Goal: Task Accomplishment & Management: Complete application form

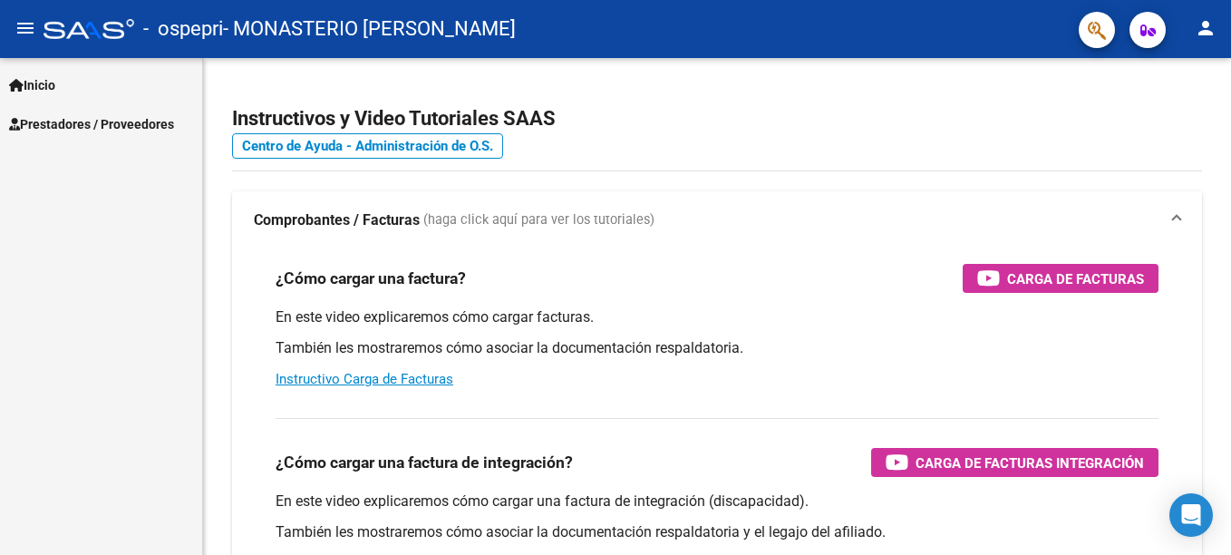
click at [66, 89] on link "Inicio" at bounding box center [101, 84] width 202 height 39
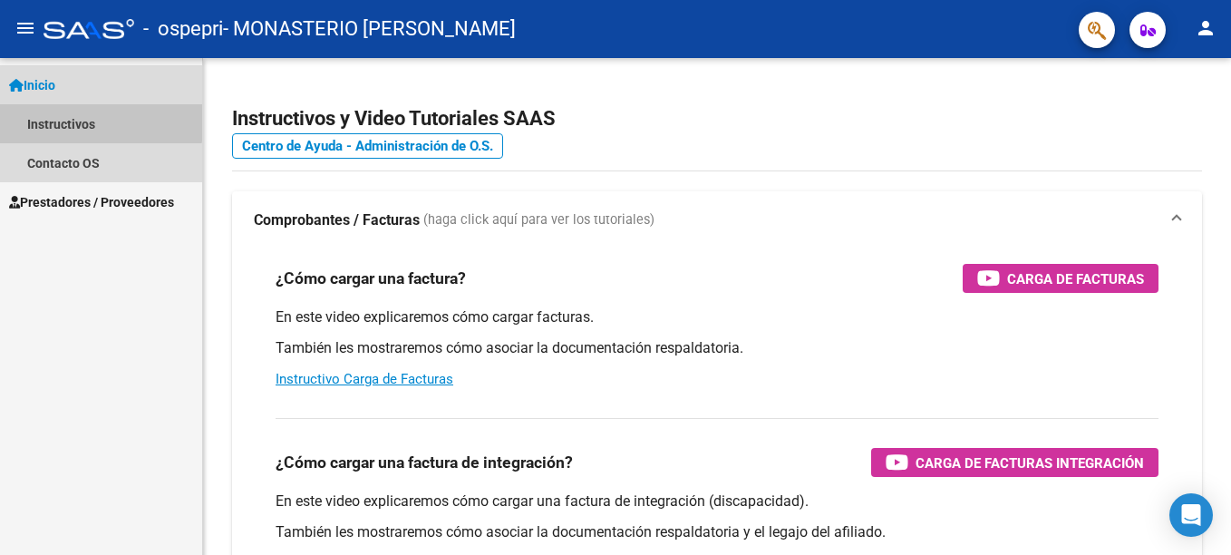
click at [82, 116] on link "Instructivos" at bounding box center [101, 123] width 202 height 39
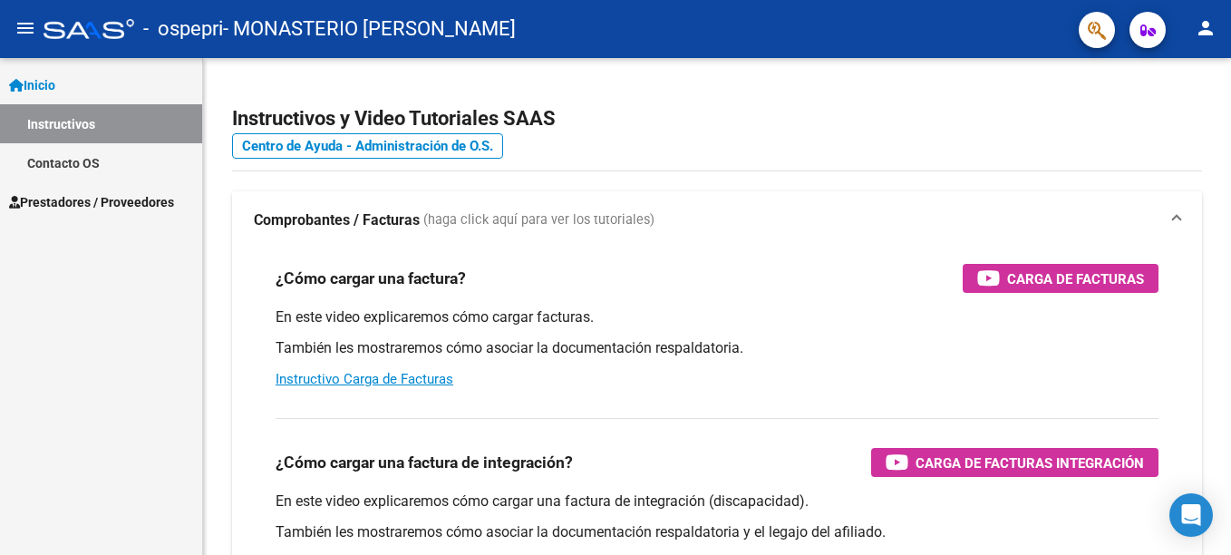
click at [104, 189] on link "Prestadores / Proveedores" at bounding box center [101, 201] width 202 height 39
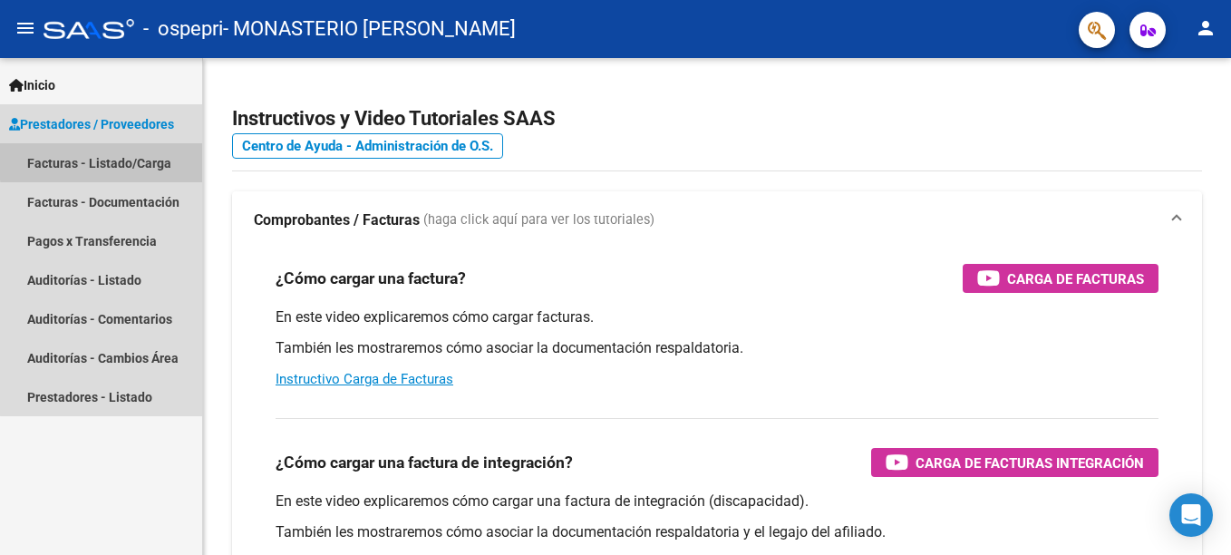
click at [111, 160] on link "Facturas - Listado/Carga" at bounding box center [101, 162] width 202 height 39
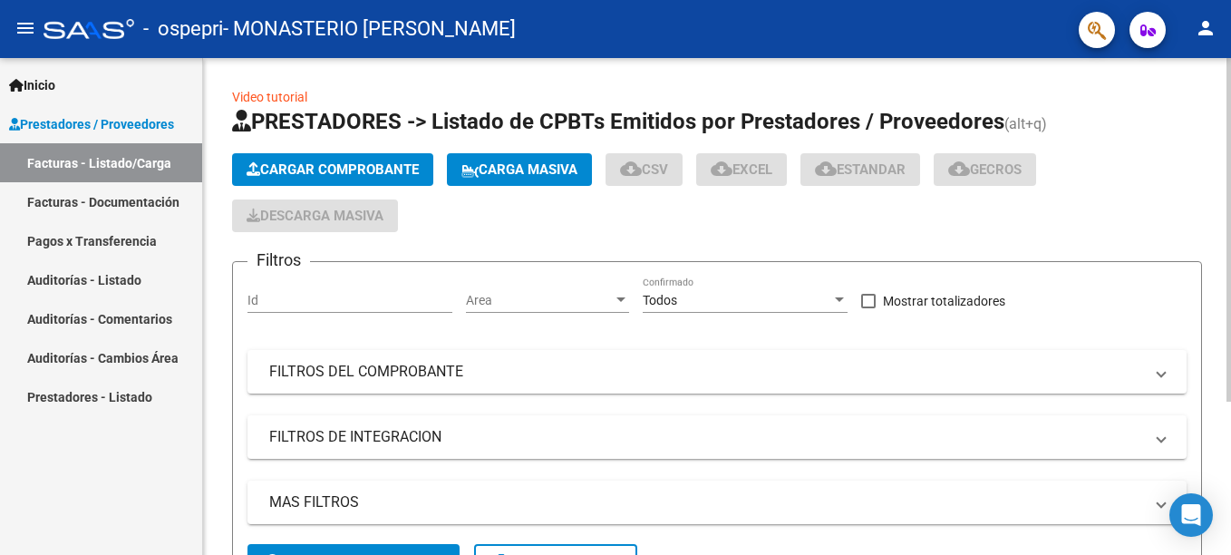
click at [511, 162] on span "Carga Masiva" at bounding box center [519, 169] width 116 height 16
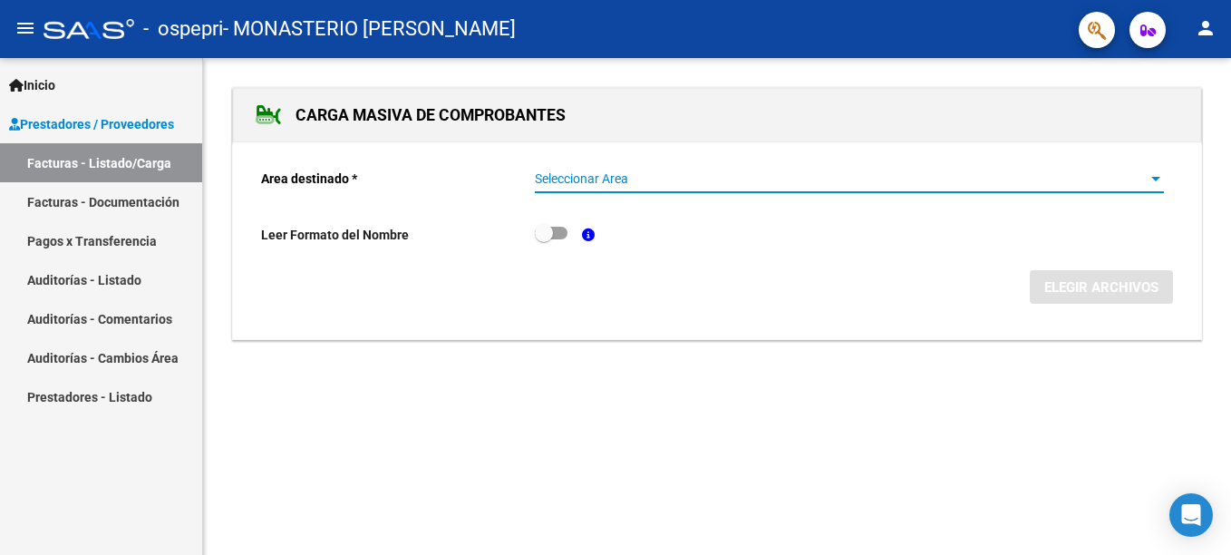
click at [580, 177] on span "Seleccionar Area" at bounding box center [841, 178] width 613 height 15
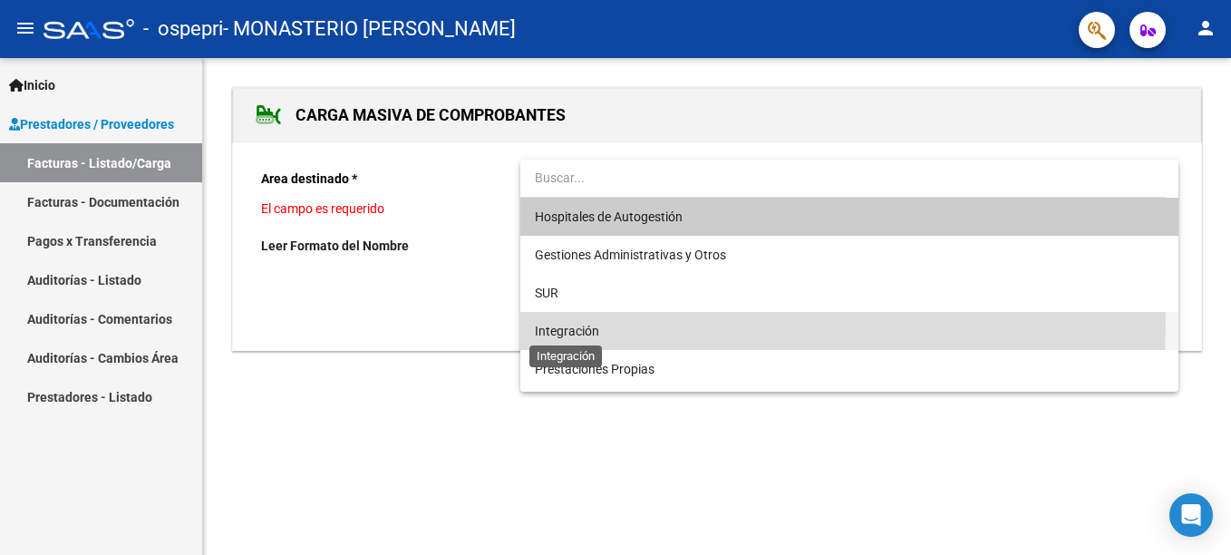
click at [568, 324] on span "Integración" at bounding box center [567, 330] width 64 height 14
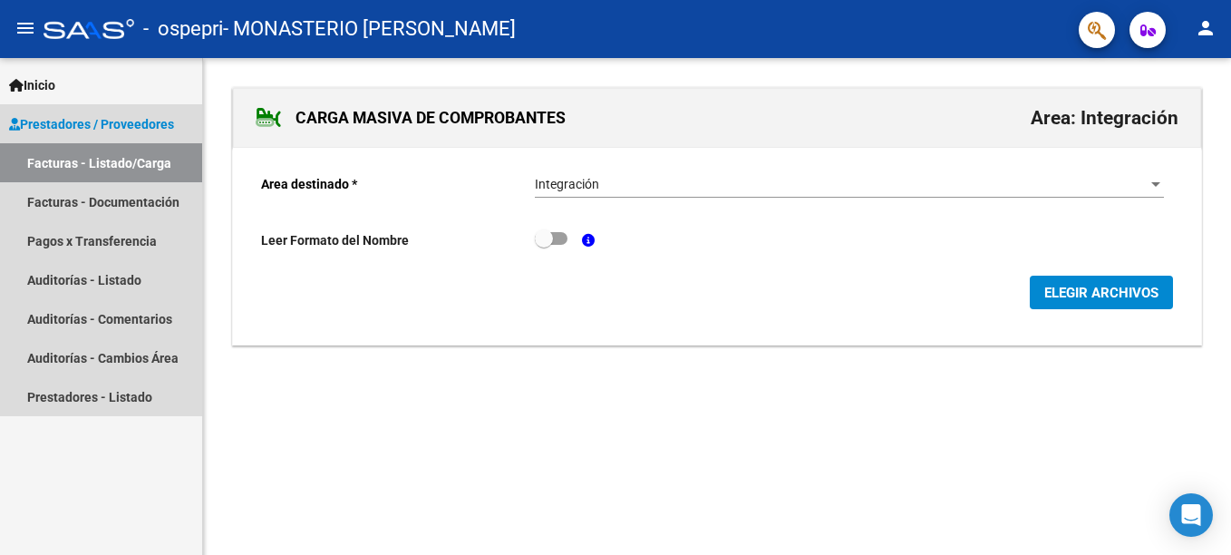
click at [110, 162] on link "Facturas - Listado/Carga" at bounding box center [101, 162] width 202 height 39
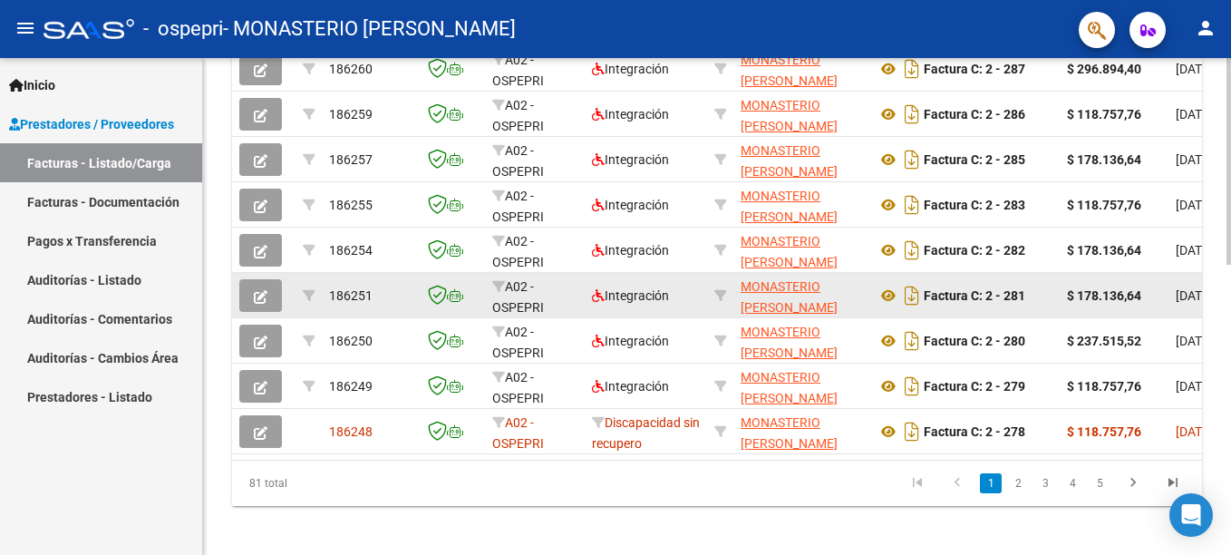
scroll to position [671, 0]
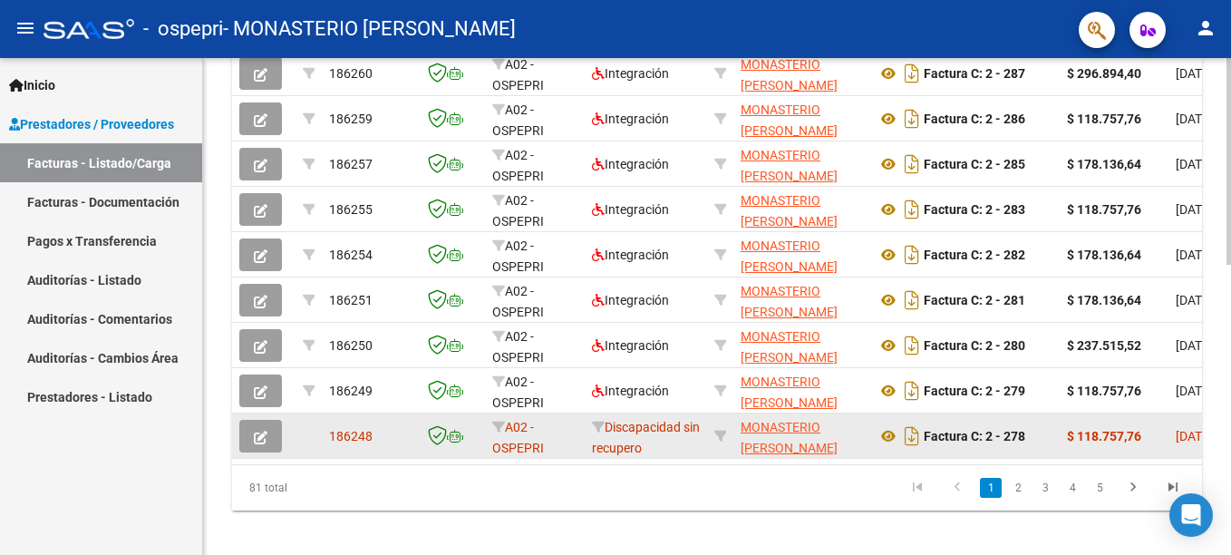
click at [273, 440] on button "button" at bounding box center [260, 436] width 43 height 33
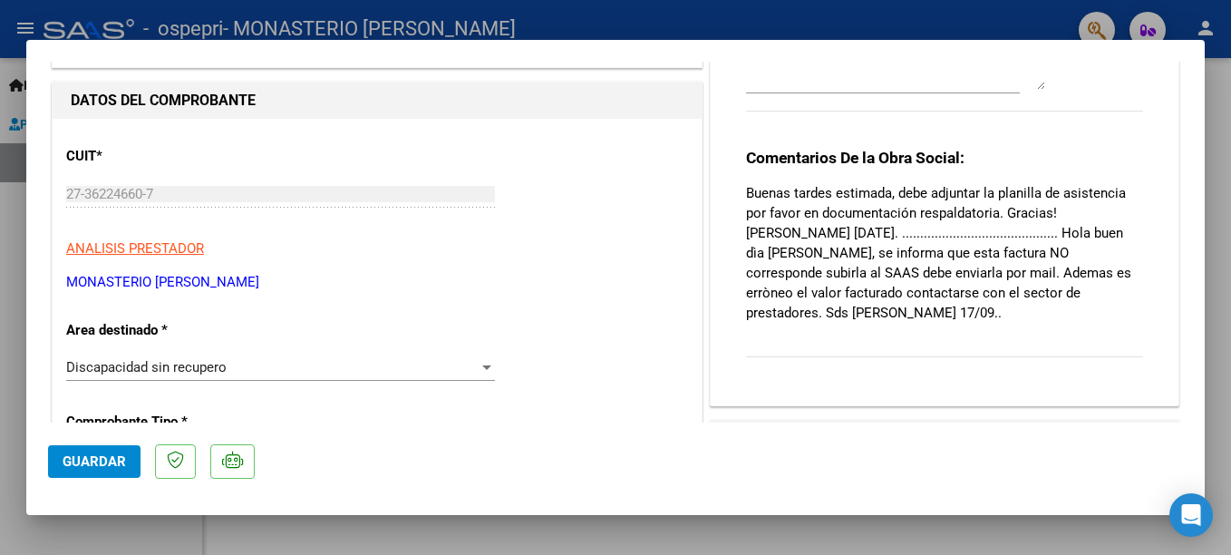
scroll to position [181, 0]
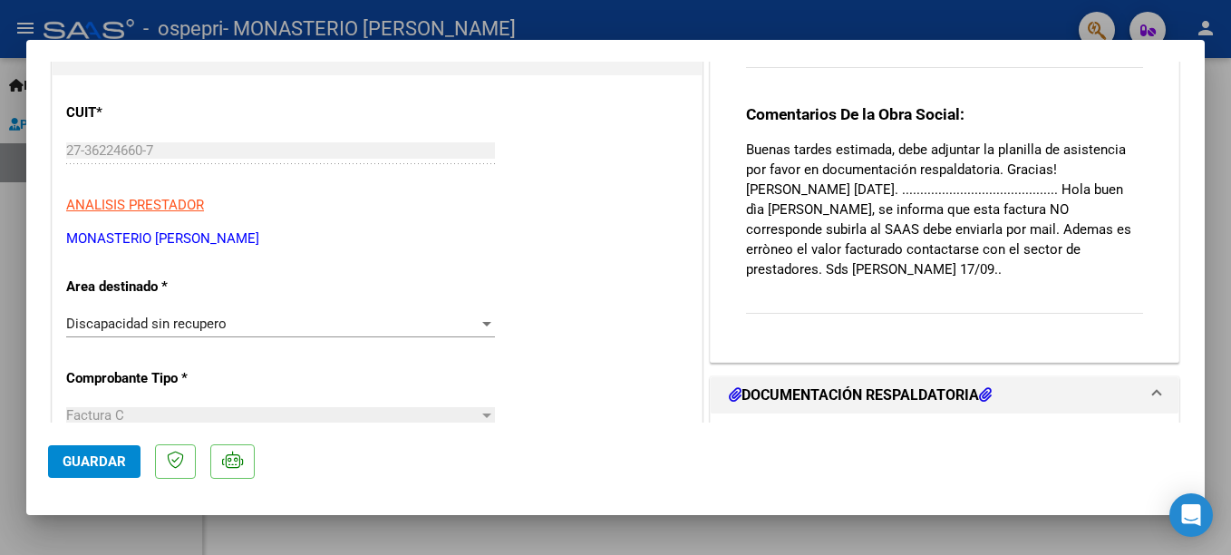
click at [360, 330] on div "Discapacidad sin recupero" at bounding box center [272, 323] width 412 height 16
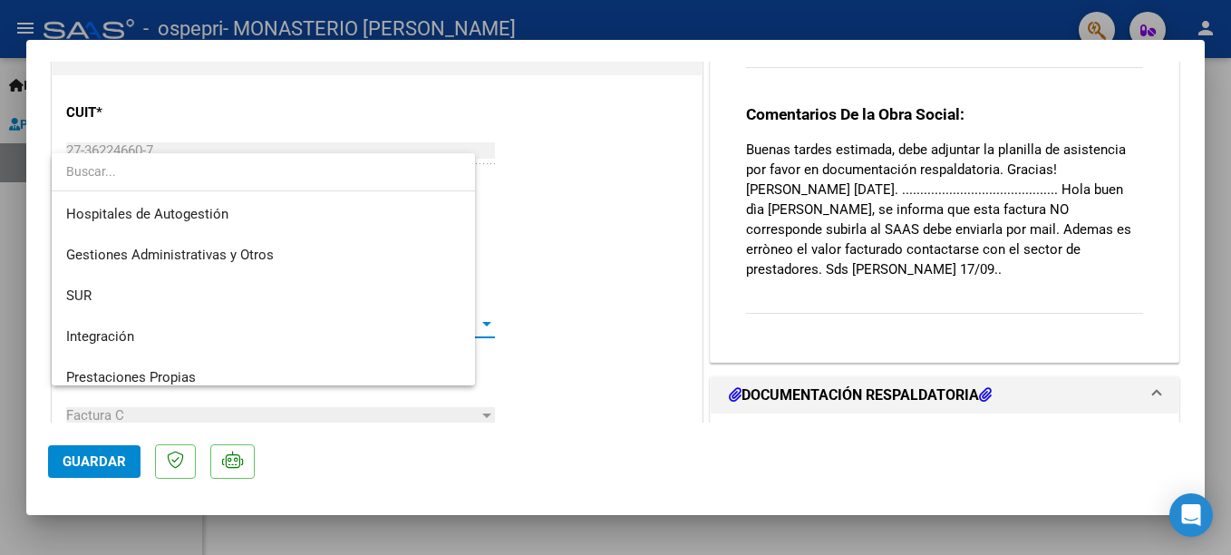
scroll to position [176, 0]
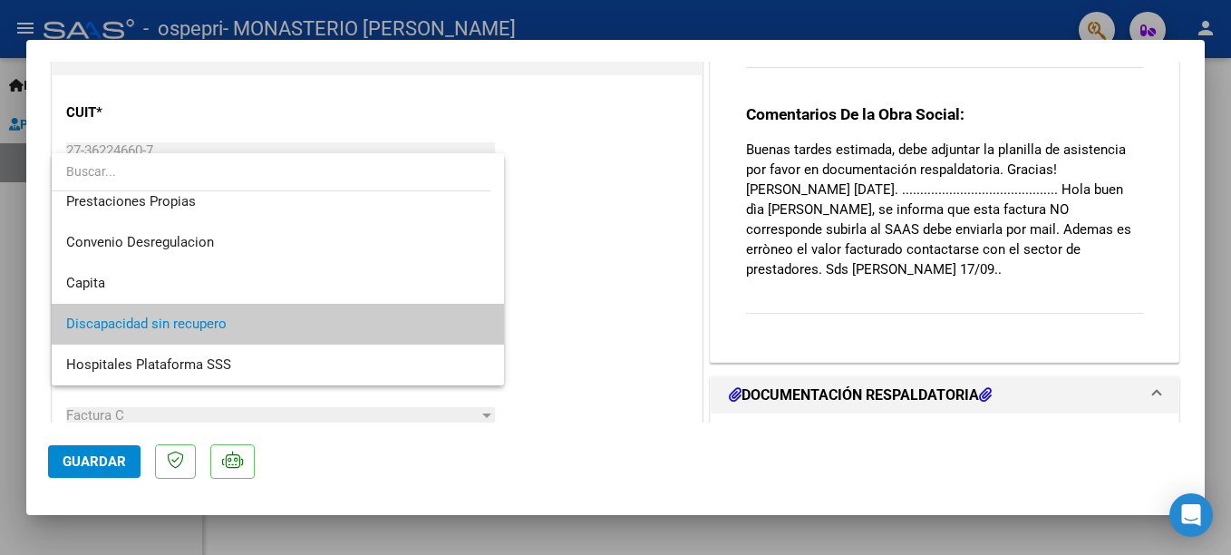
click at [360, 330] on span "Discapacidad sin recupero" at bounding box center [277, 324] width 423 height 41
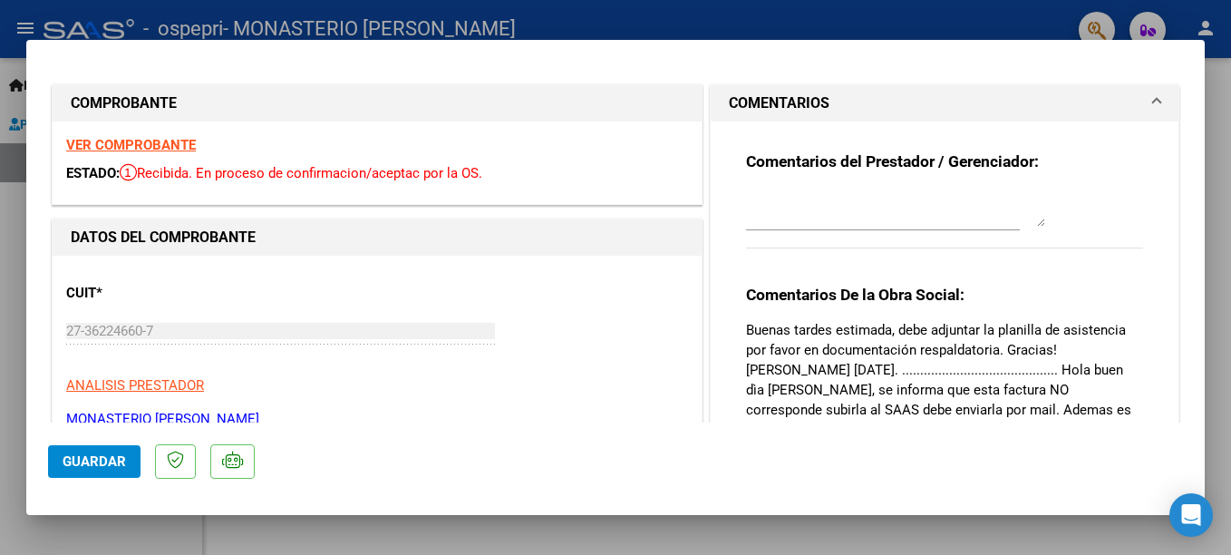
scroll to position [0, 0]
click at [1222, 93] on div at bounding box center [615, 277] width 1231 height 555
type input "$ 0,00"
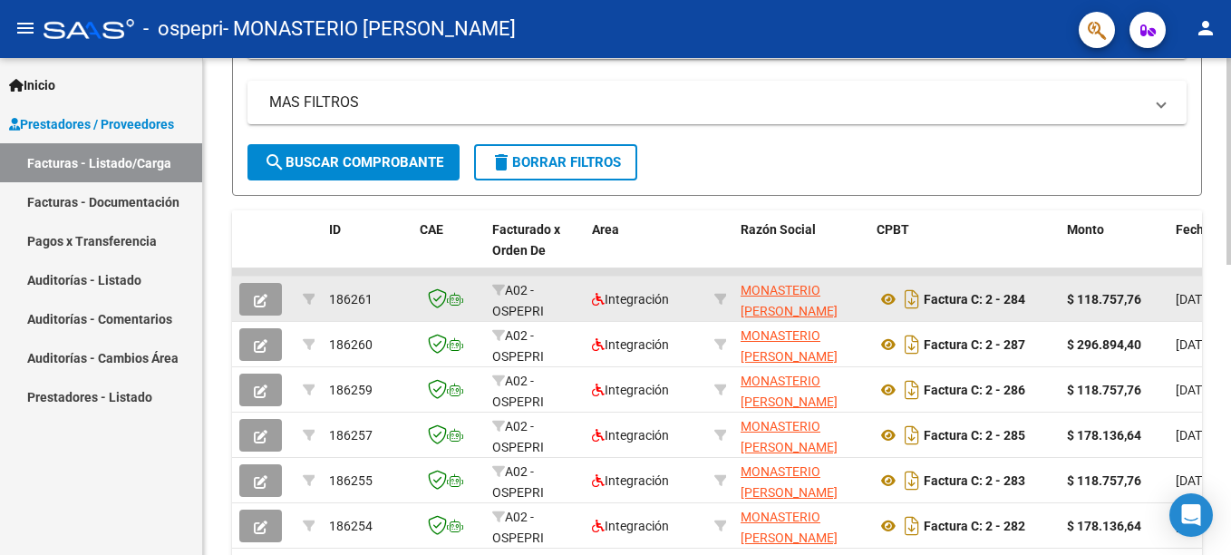
scroll to position [427, 0]
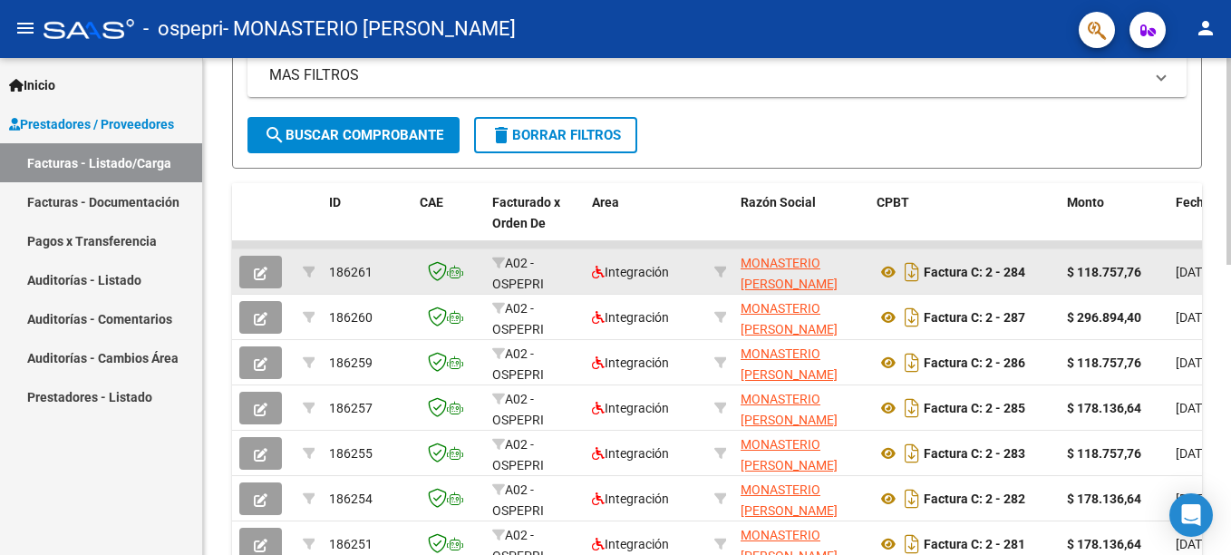
click at [272, 275] on button "button" at bounding box center [260, 272] width 43 height 33
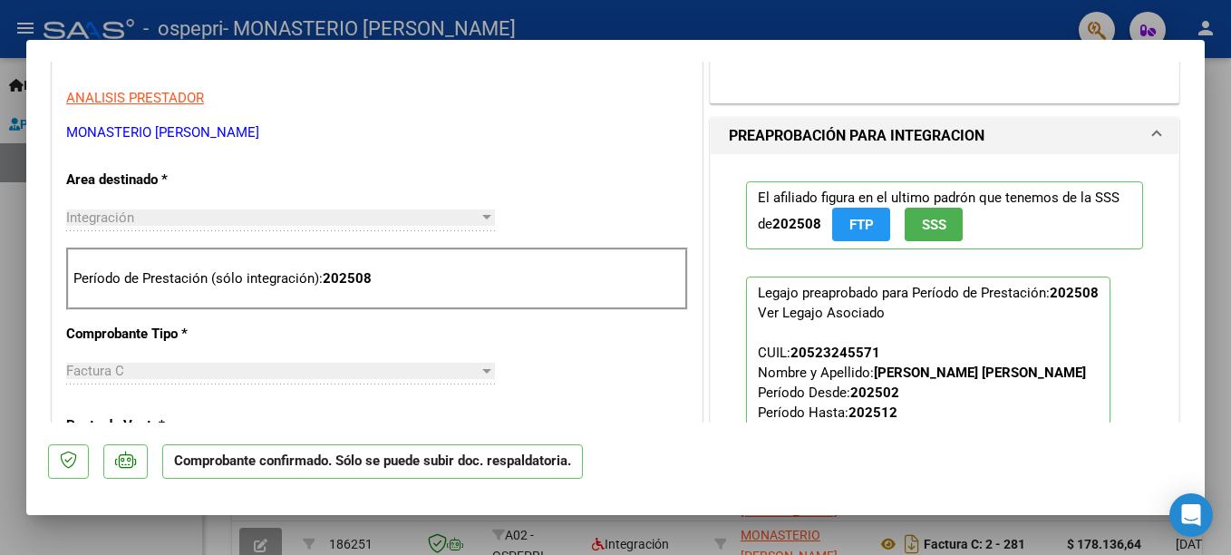
scroll to position [453, 0]
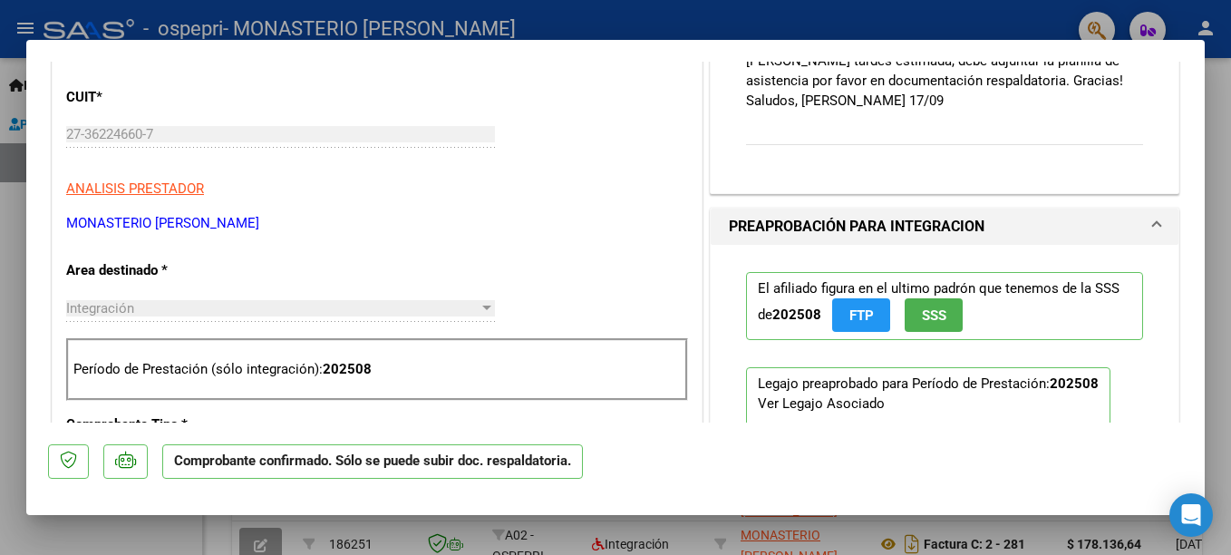
click at [1215, 106] on div at bounding box center [615, 277] width 1231 height 555
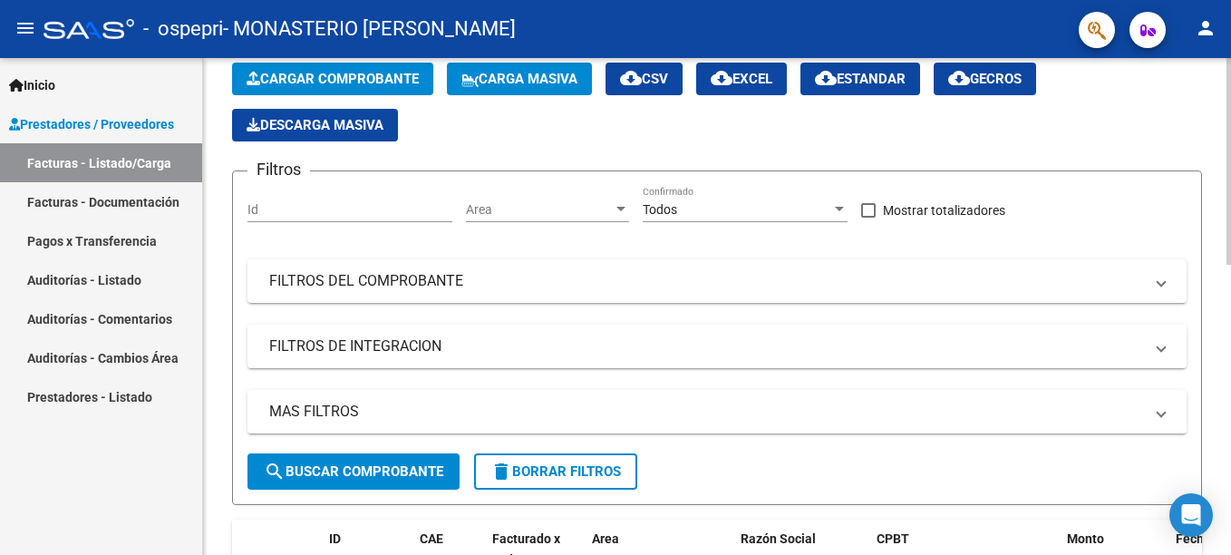
scroll to position [64, 0]
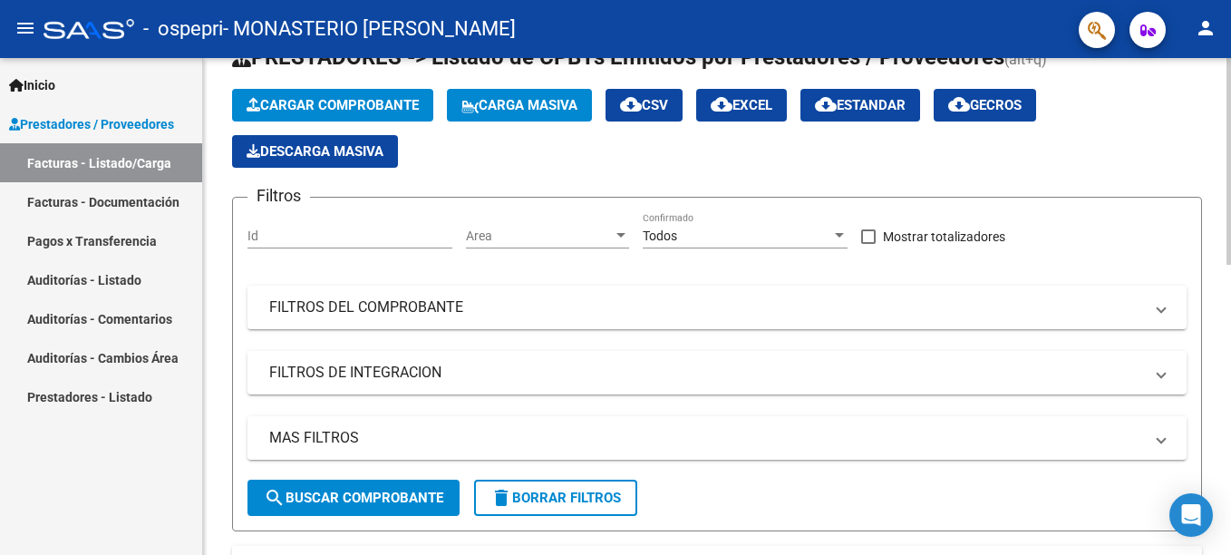
click at [379, 103] on span "Cargar Comprobante" at bounding box center [332, 105] width 172 height 16
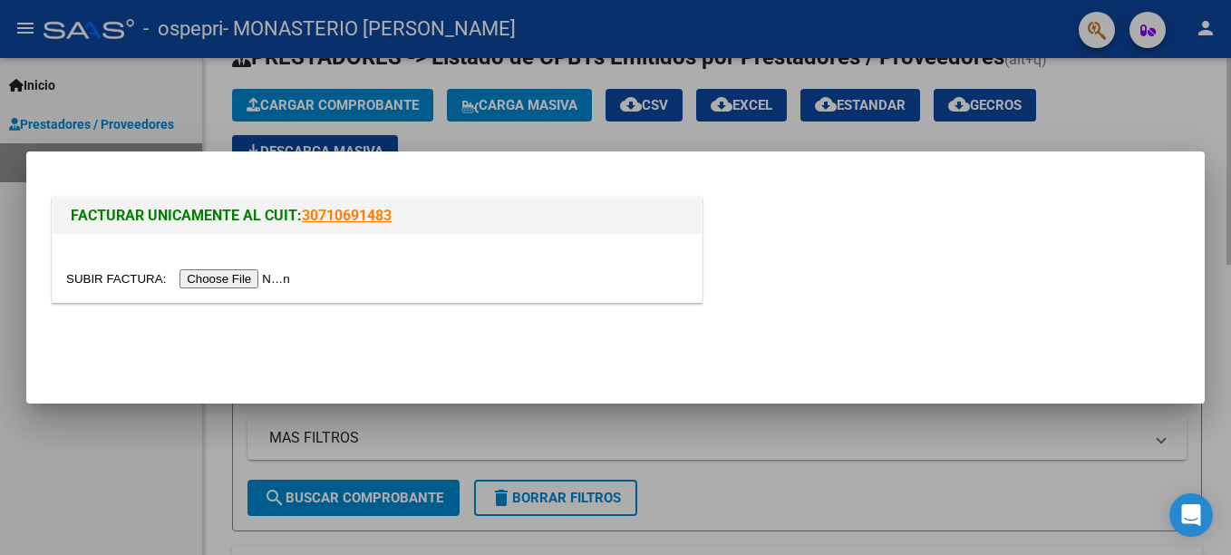
click at [1146, 94] on div at bounding box center [615, 277] width 1231 height 555
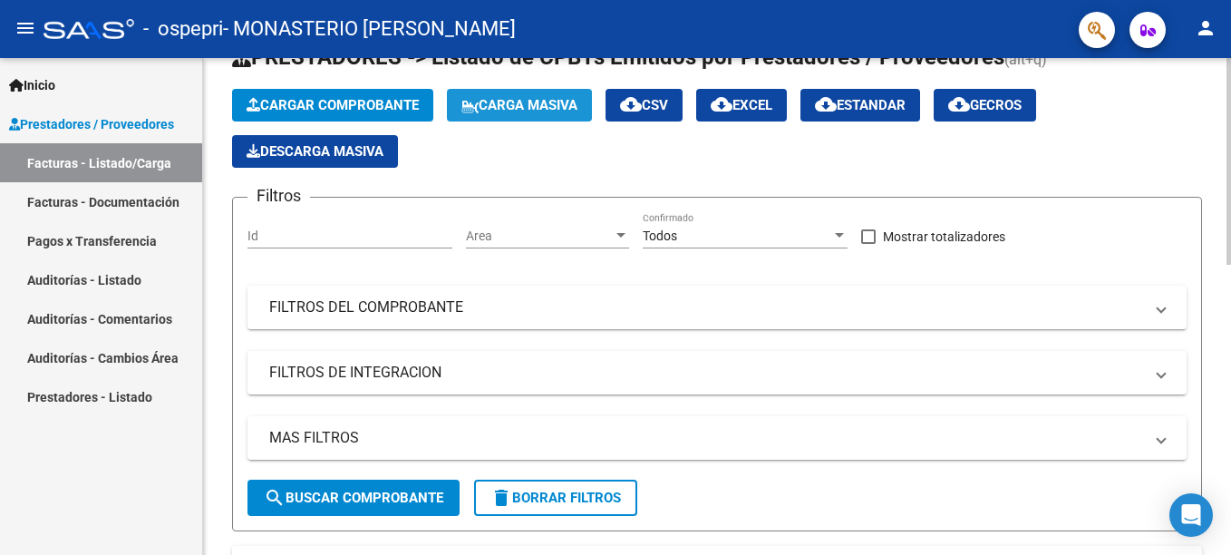
click at [511, 101] on span "Carga Masiva" at bounding box center [519, 105] width 116 height 16
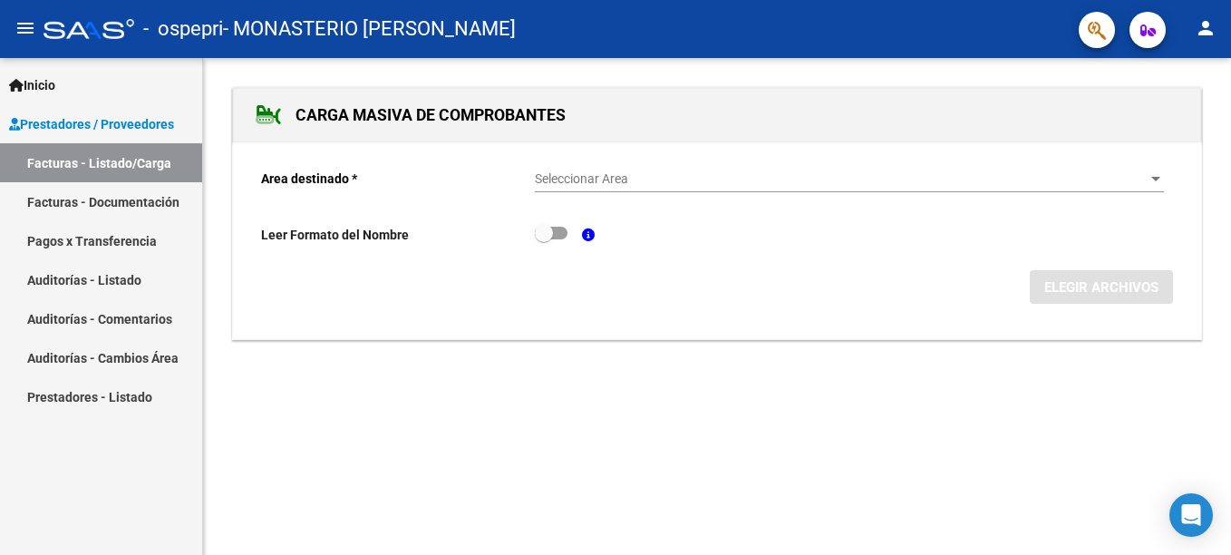
click at [596, 178] on span "Seleccionar Area" at bounding box center [841, 178] width 613 height 15
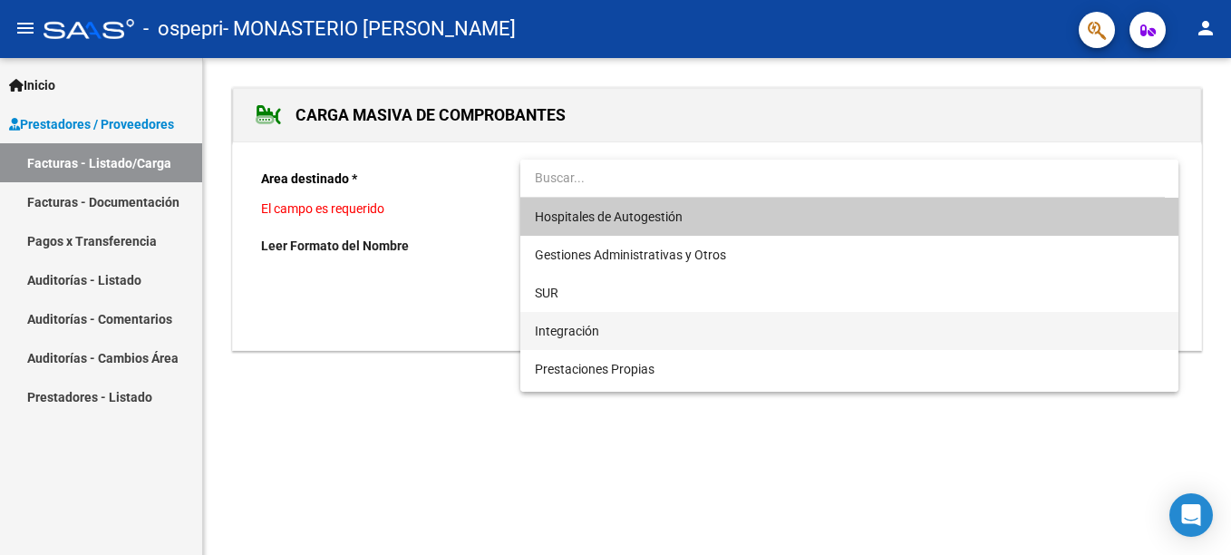
click at [565, 322] on span "Integración" at bounding box center [849, 331] width 629 height 38
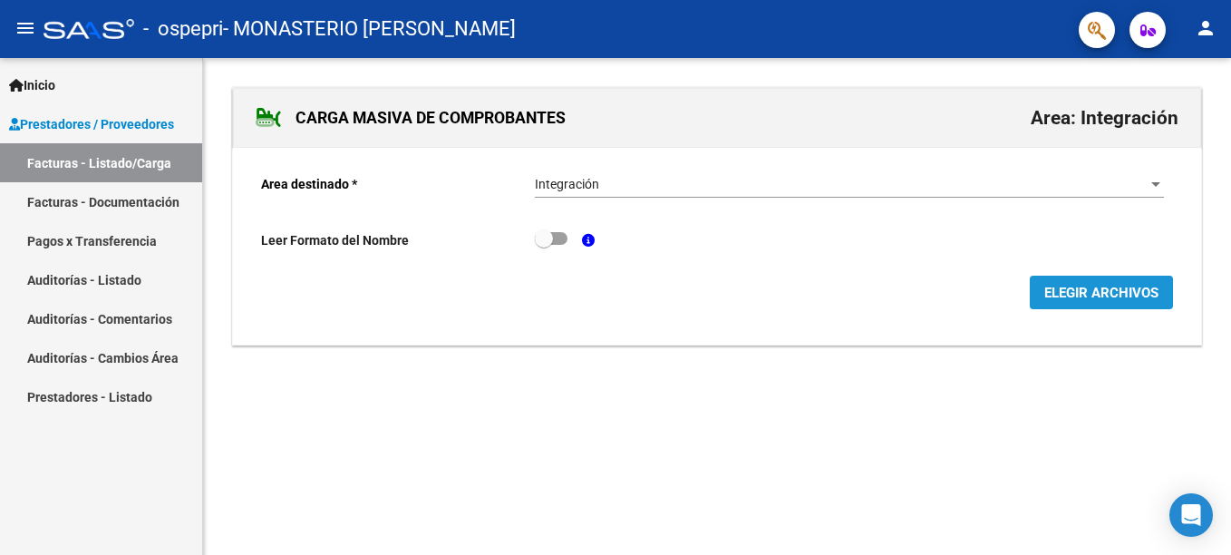
click at [1077, 282] on button "ELEGIR ARCHIVOS" at bounding box center [1100, 292] width 143 height 34
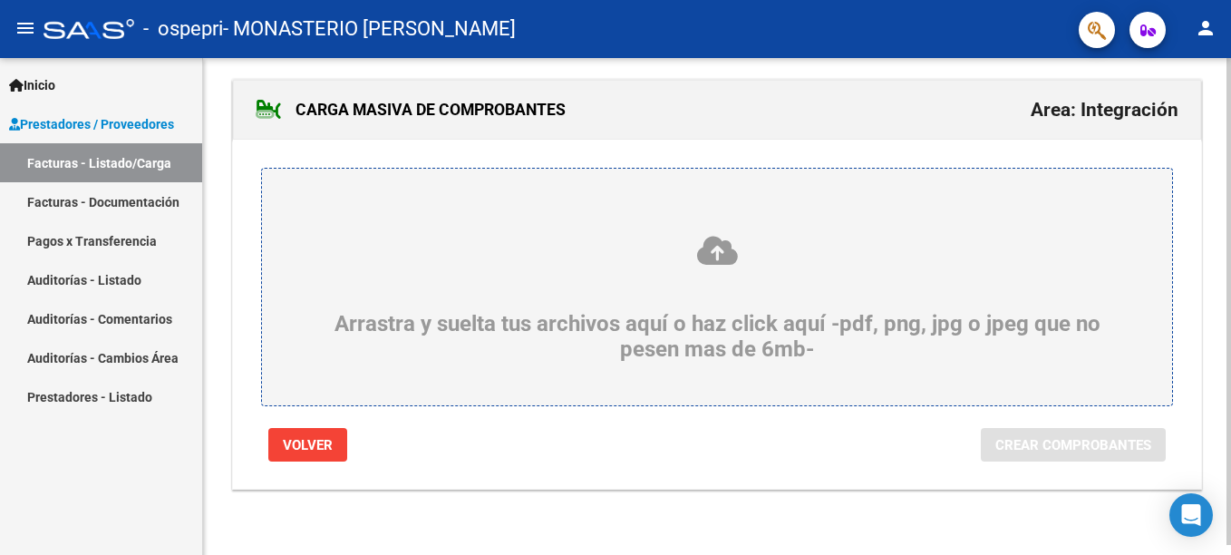
scroll to position [10, 0]
click at [652, 259] on icon at bounding box center [716, 251] width 823 height 34
click at [0, 0] on input "Arrastra y suelta tus archivos aquí o haz click aquí -pdf, png, jpg o jpeg que …" at bounding box center [0, 0] width 0 height 0
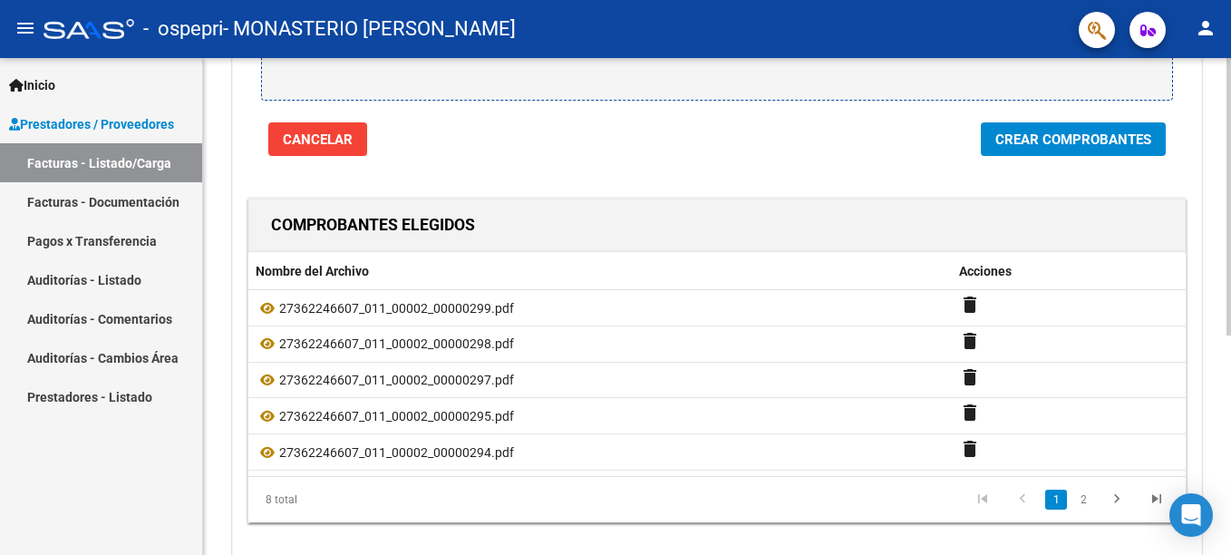
scroll to position [210, 0]
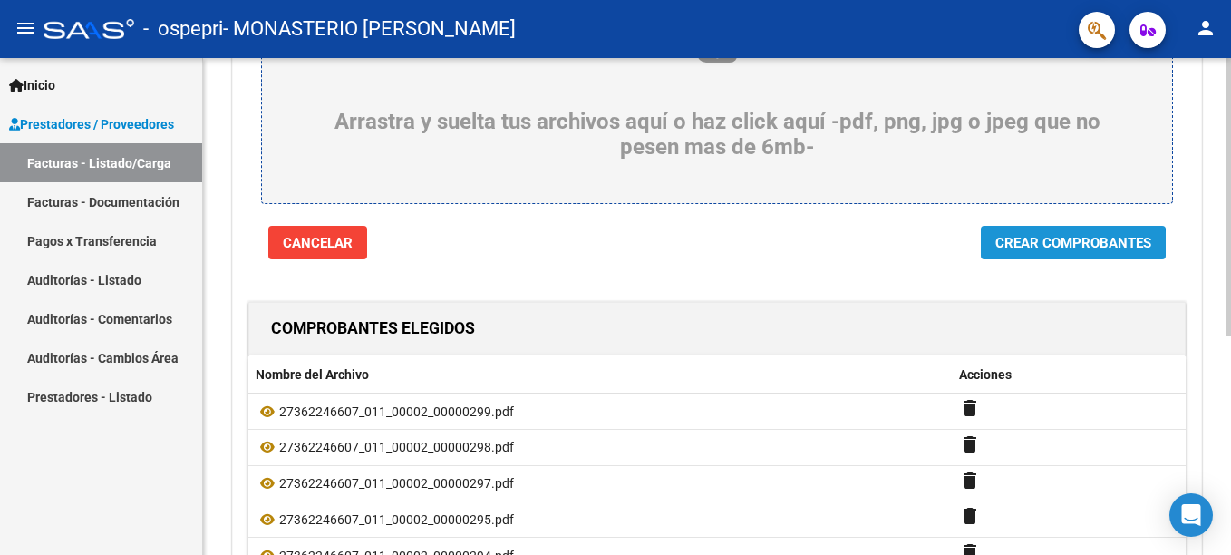
click at [1036, 249] on span "Crear Comprobantes" at bounding box center [1073, 243] width 156 height 16
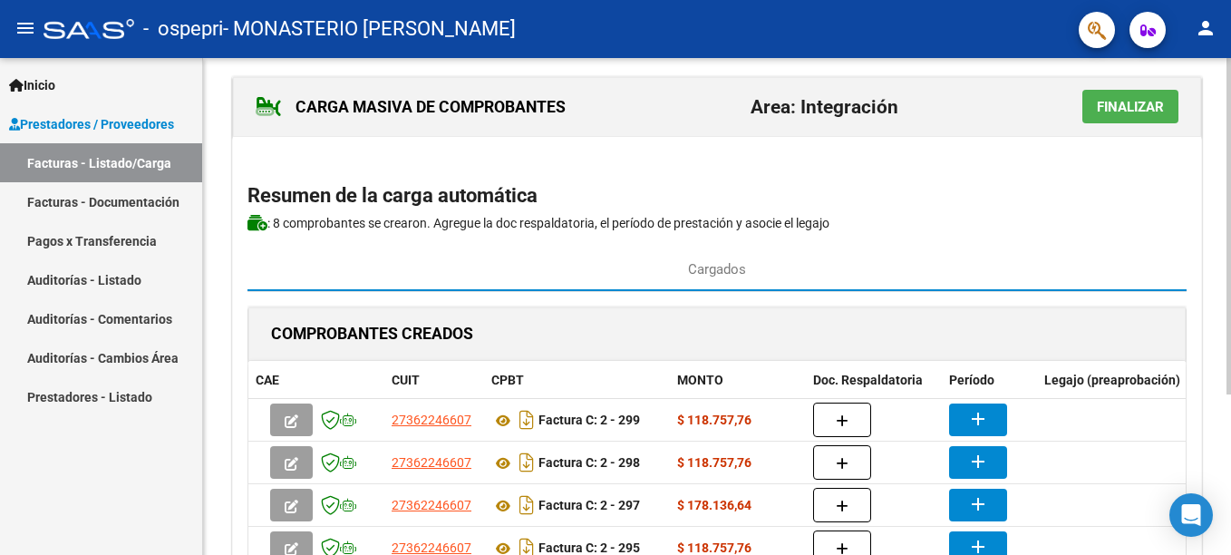
scroll to position [0, 0]
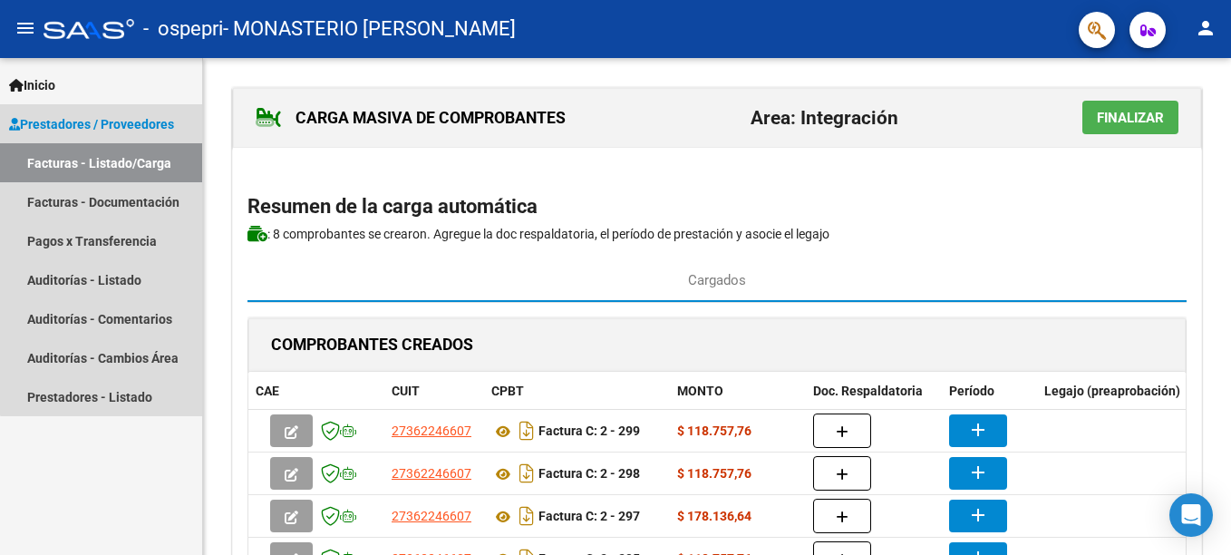
click at [132, 159] on link "Facturas - Listado/Carga" at bounding box center [101, 162] width 202 height 39
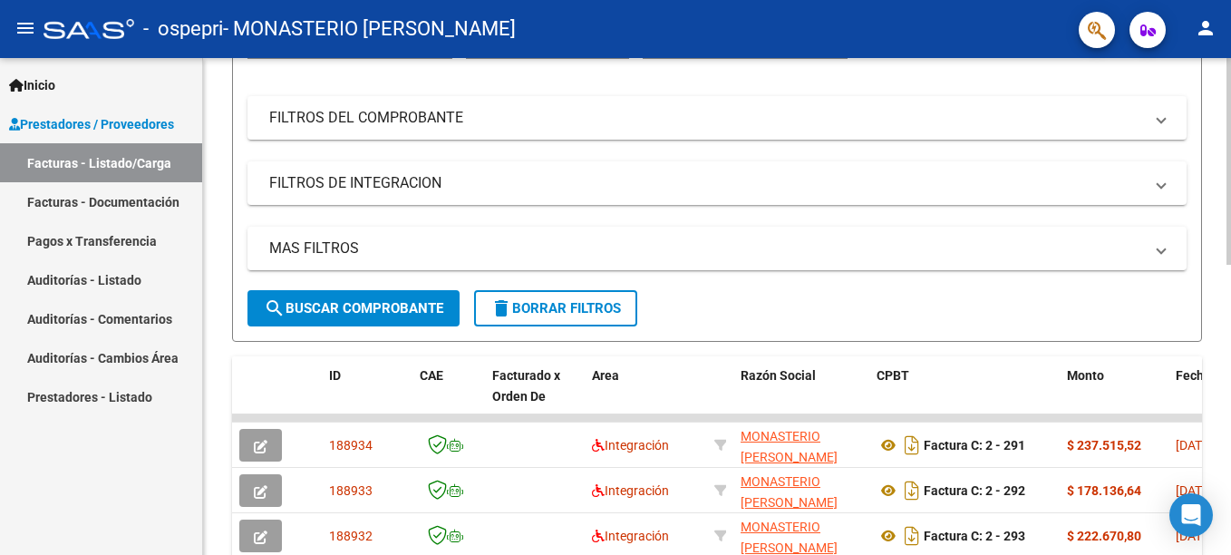
scroll to position [246, 0]
